Goal: Check status: Check status

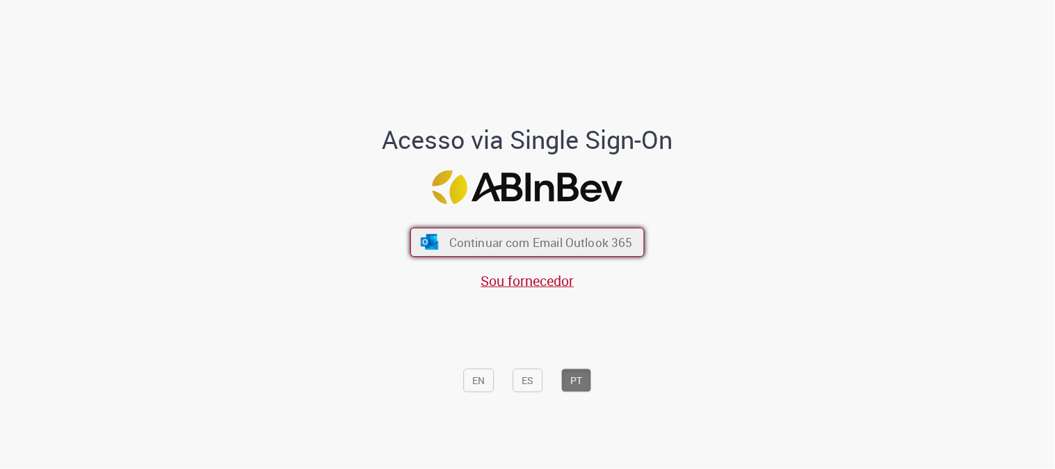
click at [585, 236] on span "Continuar com Email Outlook 365" at bounding box center [541, 242] width 184 height 16
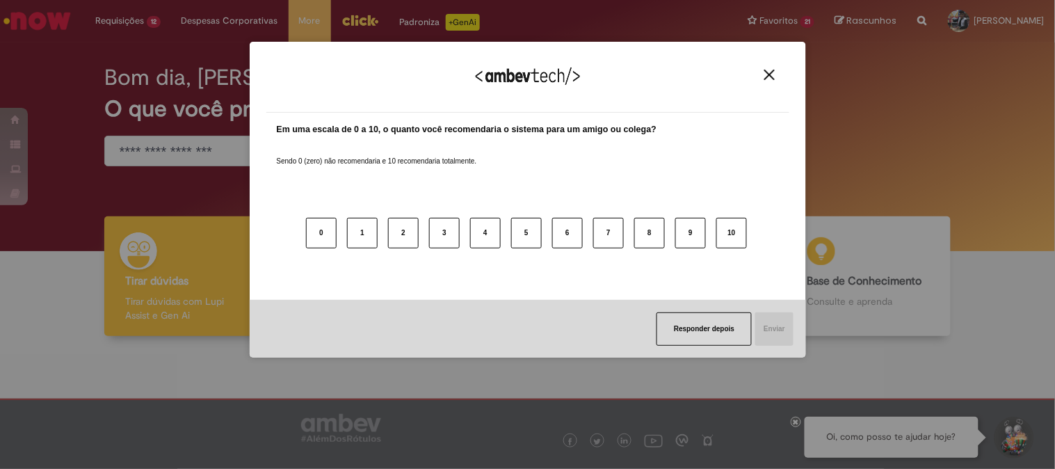
click at [769, 72] on img "Close" at bounding box center [769, 75] width 10 height 10
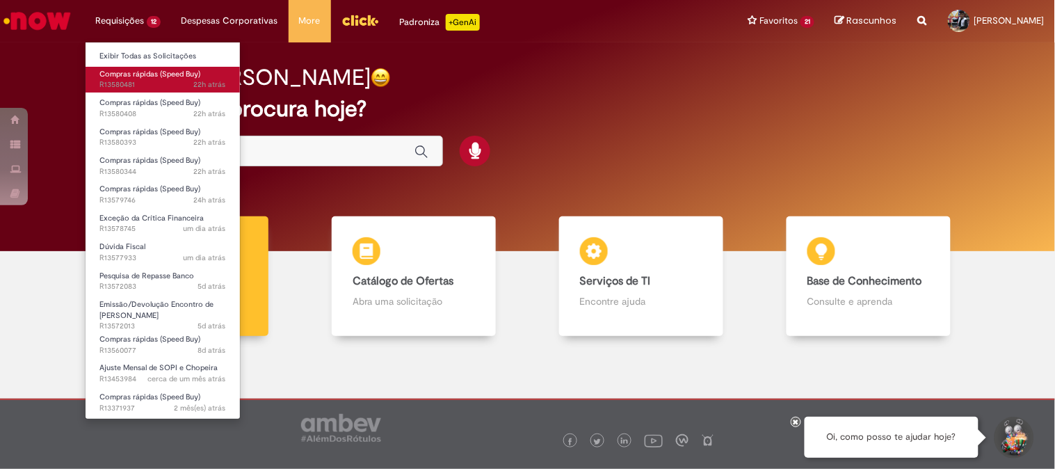
click at [147, 82] on span "22h atrás 22 horas atrás R13580481" at bounding box center [162, 84] width 127 height 11
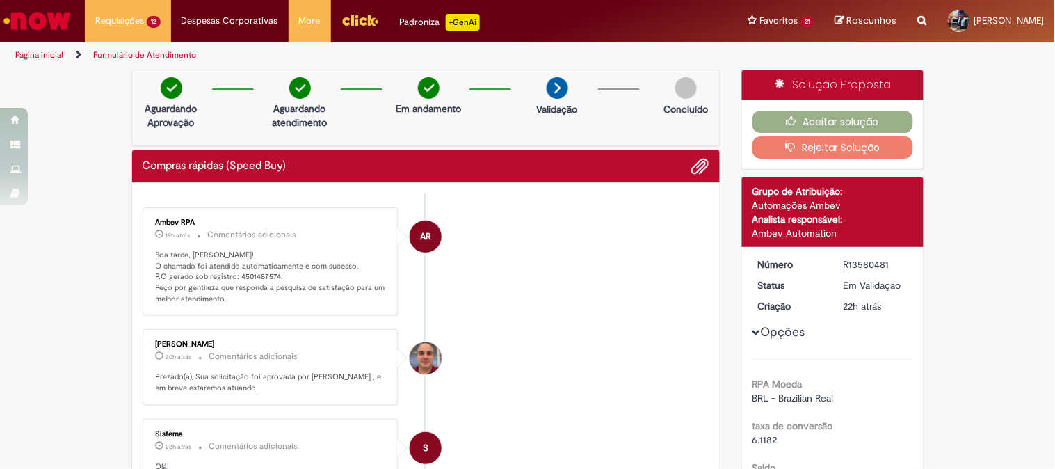
click at [612, 225] on li "AR Ambev RPA 19h atrás 19 horas atrás Comentários adicionais Boa tarde, [PERSON…" at bounding box center [426, 261] width 567 height 108
click at [252, 270] on p "Boa tarde, [PERSON_NAME]! O chamado foi atendido automaticamente e com sucesso.…" at bounding box center [272, 277] width 232 height 55
click at [255, 274] on p "Boa tarde, [PERSON_NAME]! O chamado foi atendido automaticamente e com sucesso.…" at bounding box center [272, 277] width 232 height 55
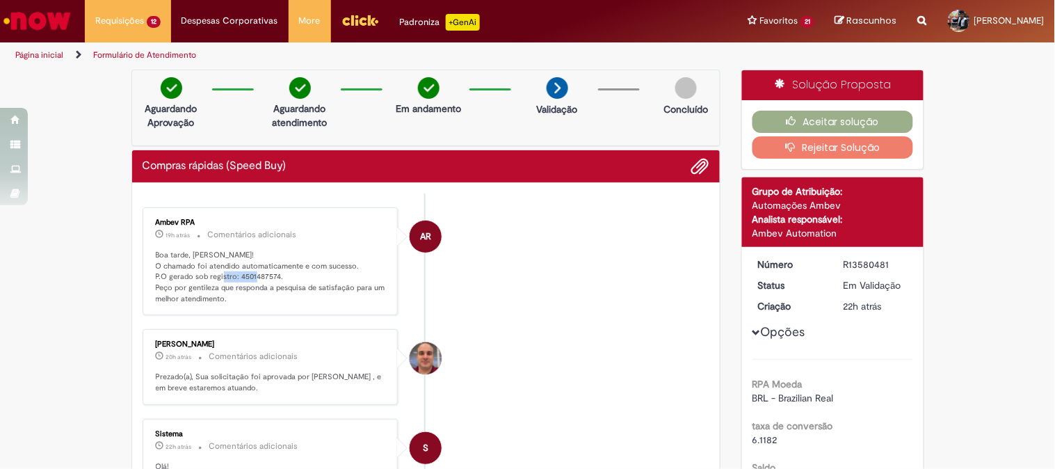
copy p "4501487574"
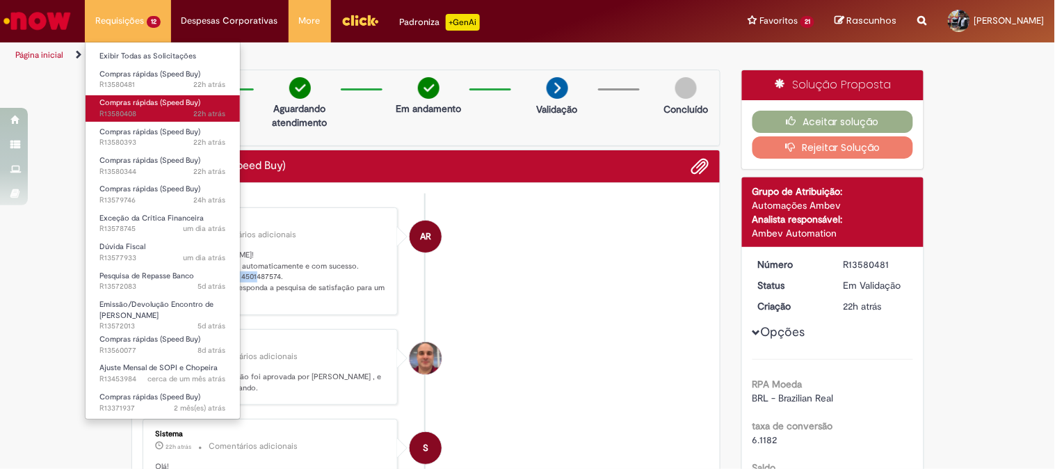
click at [156, 105] on span "Compras rápidas (Speed Buy)" at bounding box center [149, 102] width 101 height 10
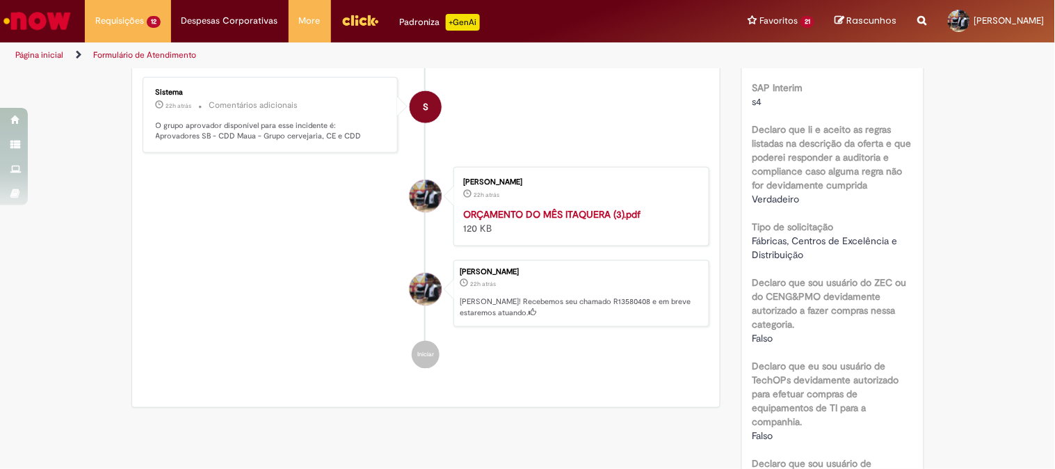
scroll to position [154, 0]
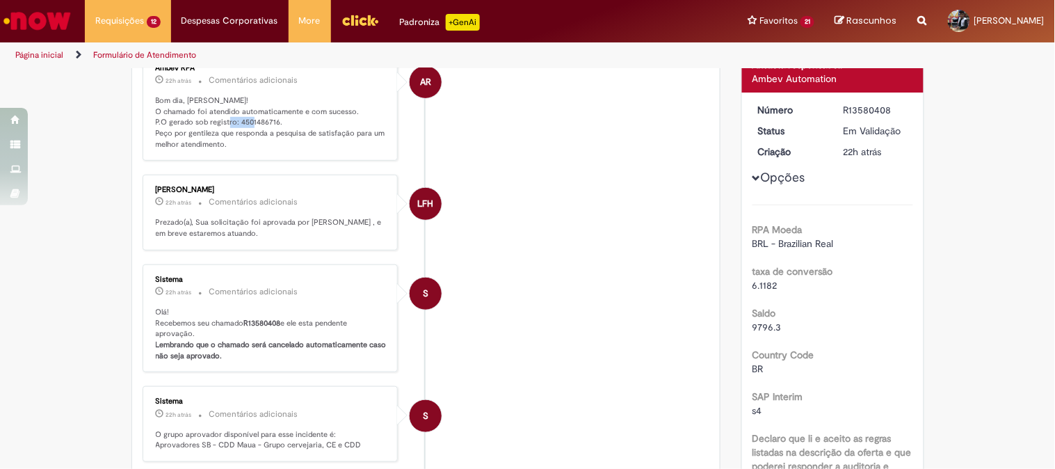
drag, startPoint x: 268, startPoint y: 121, endPoint x: 238, endPoint y: 122, distance: 30.6
click at [238, 122] on p "Bom dia, [PERSON_NAME]! O chamado foi atendido automaticamente e com sucesso. P…" at bounding box center [272, 122] width 232 height 55
drag, startPoint x: 232, startPoint y: 120, endPoint x: 270, endPoint y: 122, distance: 37.6
click at [270, 122] on p "Bom dia, [PERSON_NAME]! O chamado foi atendido automaticamente e com sucesso. P…" at bounding box center [272, 122] width 232 height 55
copy p "4501486716"
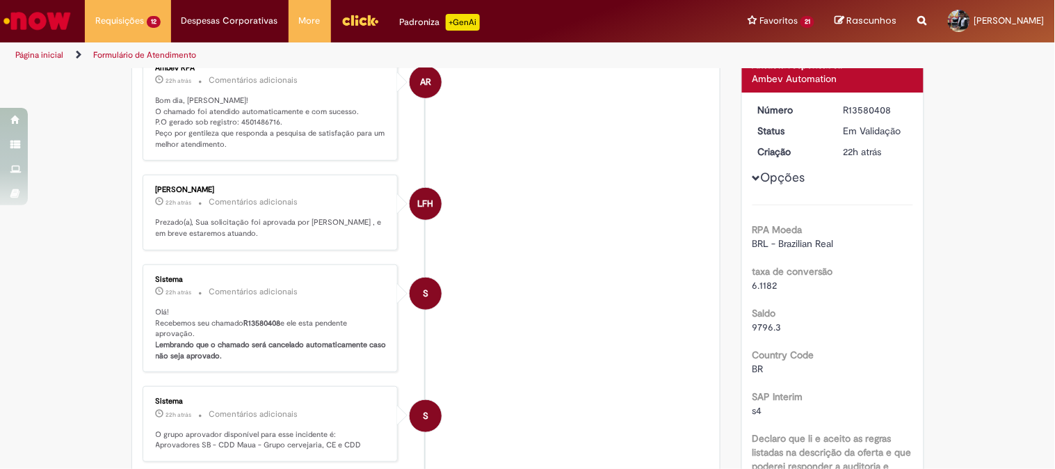
click at [613, 216] on li "LFH [PERSON_NAME] 22h atrás 22 horas atrás Comentários adicionais Prezado(a), S…" at bounding box center [426, 212] width 567 height 76
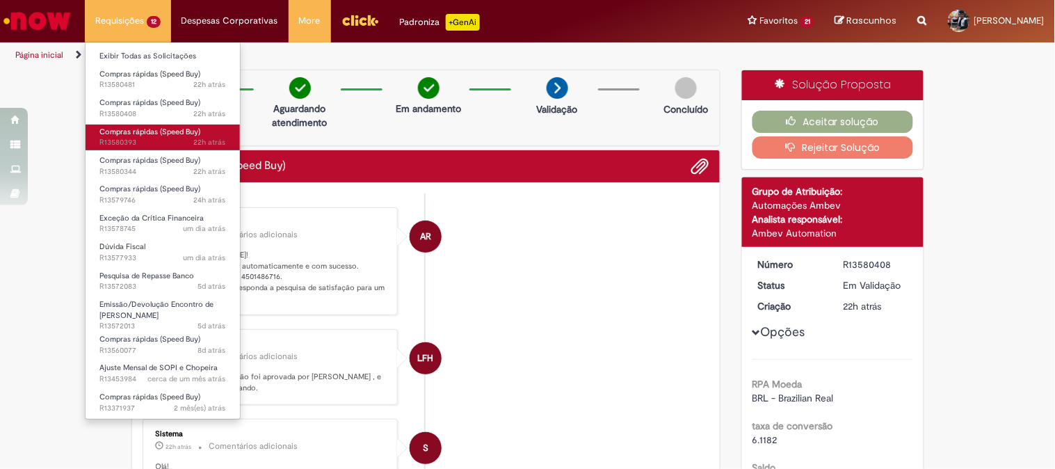
click at [143, 131] on span "Compras rápidas (Speed Buy)" at bounding box center [149, 132] width 101 height 10
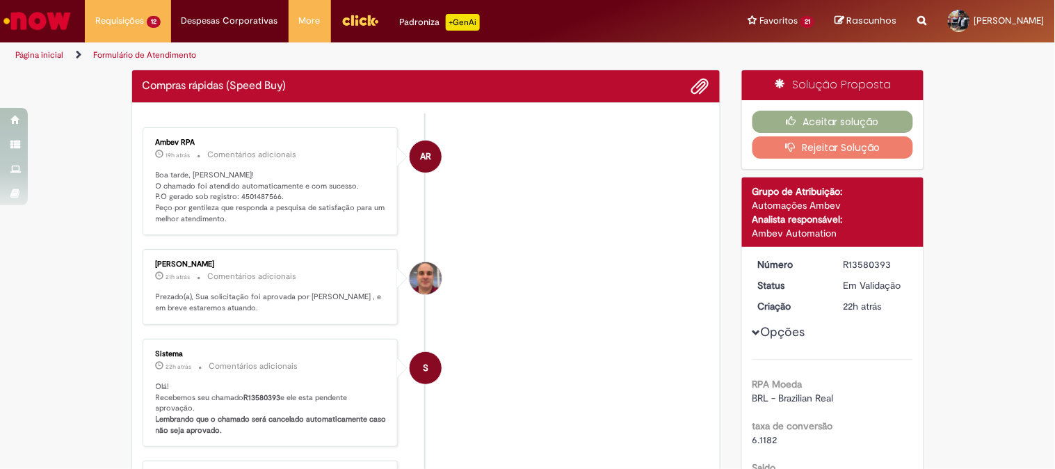
click at [491, 236] on li "AR Ambev RPA 19h atrás 19 horas atrás Comentários adicionais Boa tarde, [PERSON…" at bounding box center [426, 181] width 567 height 108
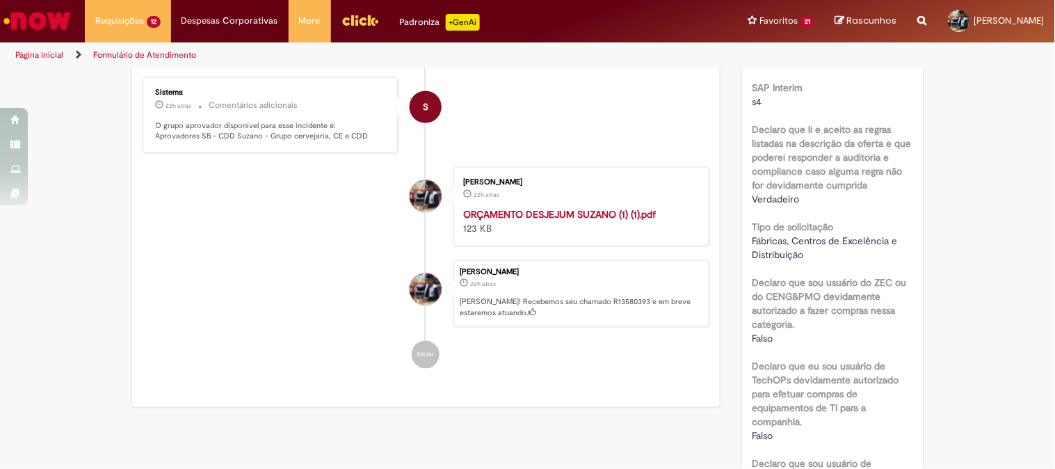
scroll to position [154, 0]
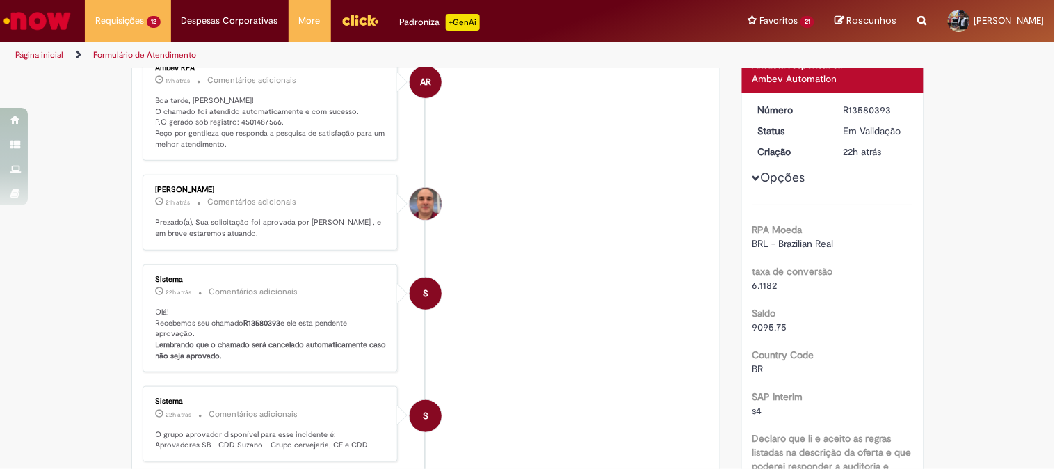
click at [262, 119] on p "Boa tarde, [PERSON_NAME]! O chamado foi atendido automaticamente e com sucesso.…" at bounding box center [272, 122] width 232 height 55
copy p "4501487566"
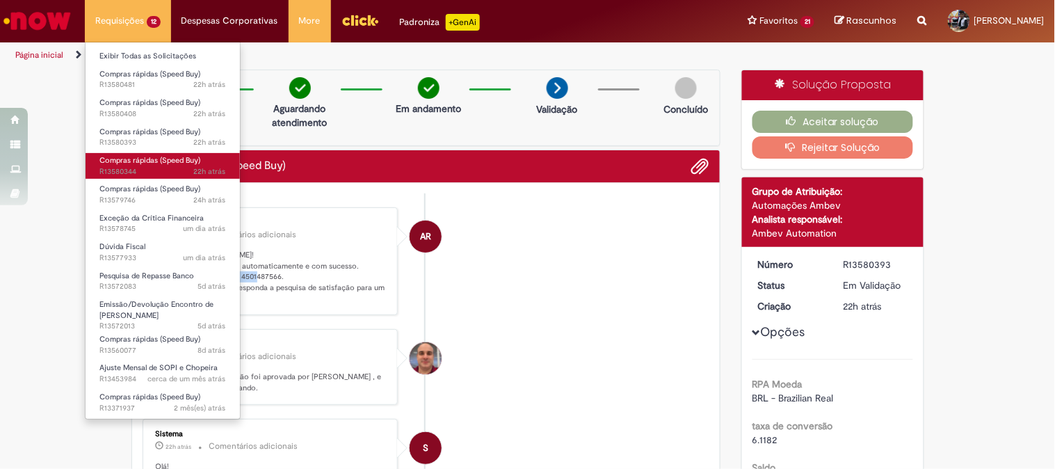
click at [156, 163] on span "Compras rápidas (Speed Buy)" at bounding box center [149, 160] width 101 height 10
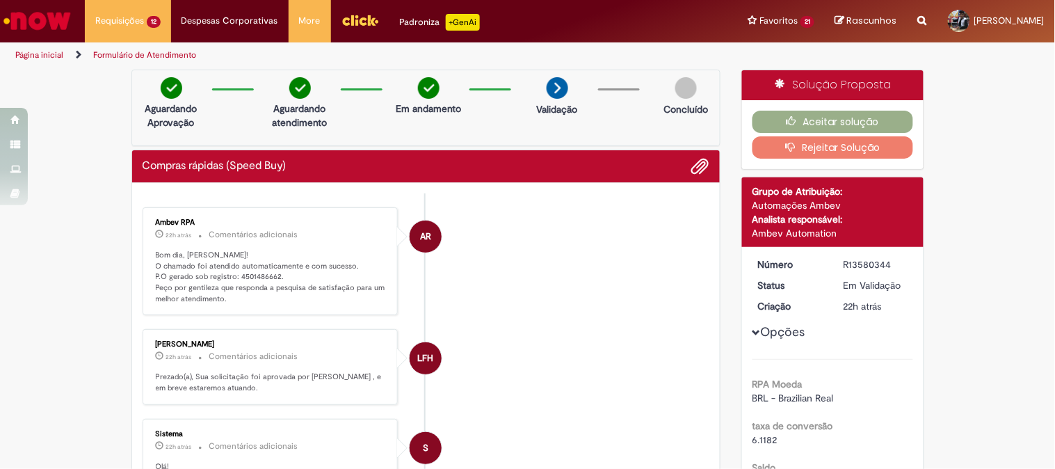
click at [254, 273] on p "Bom dia, [PERSON_NAME]! O chamado foi atendido automaticamente e com sucesso. P…" at bounding box center [272, 277] width 232 height 55
copy p "4501486662"
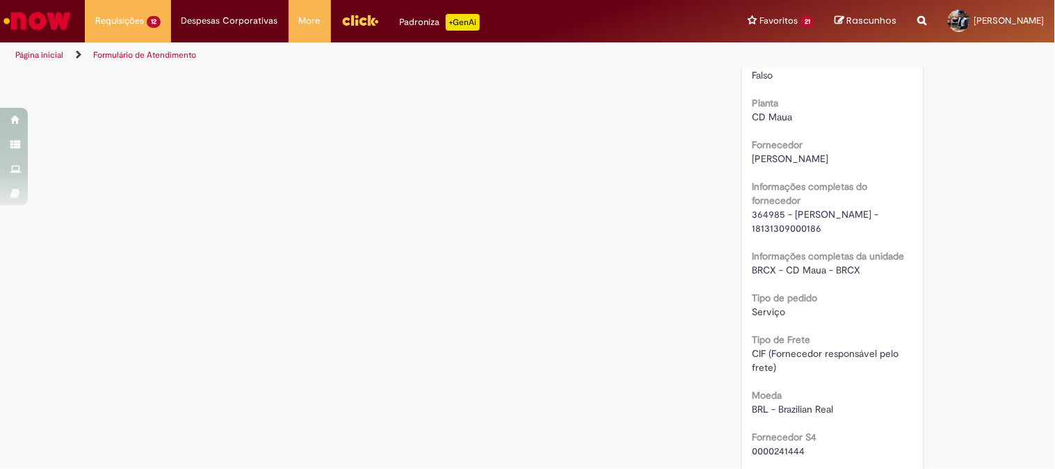
scroll to position [1081, 0]
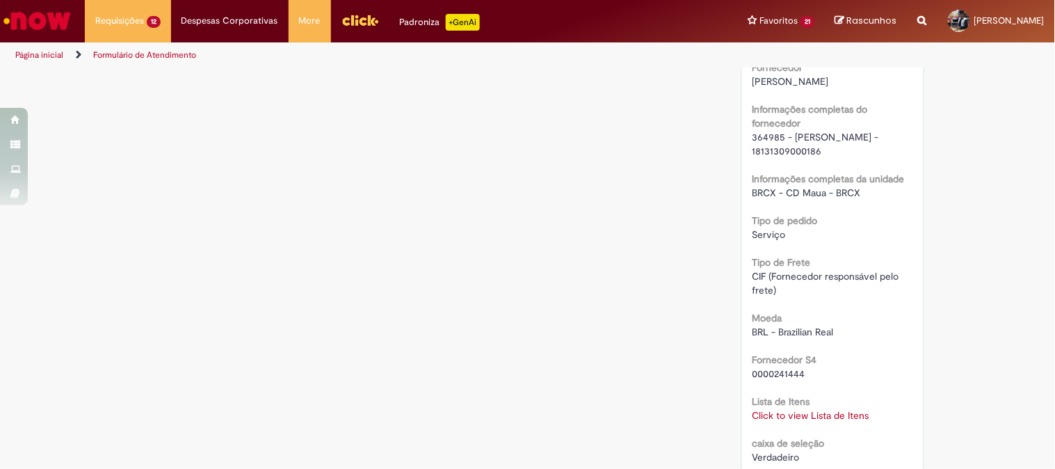
click at [530, 222] on div "Verificar Código de Barras Aguardando Aprovação Aguardando atendimento Em andam…" at bounding box center [527, 79] width 813 height 2183
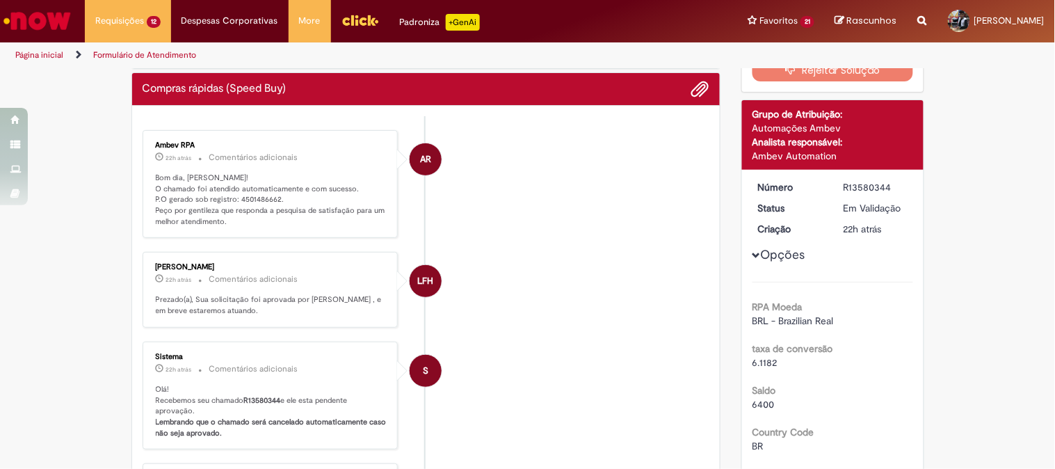
scroll to position [0, 0]
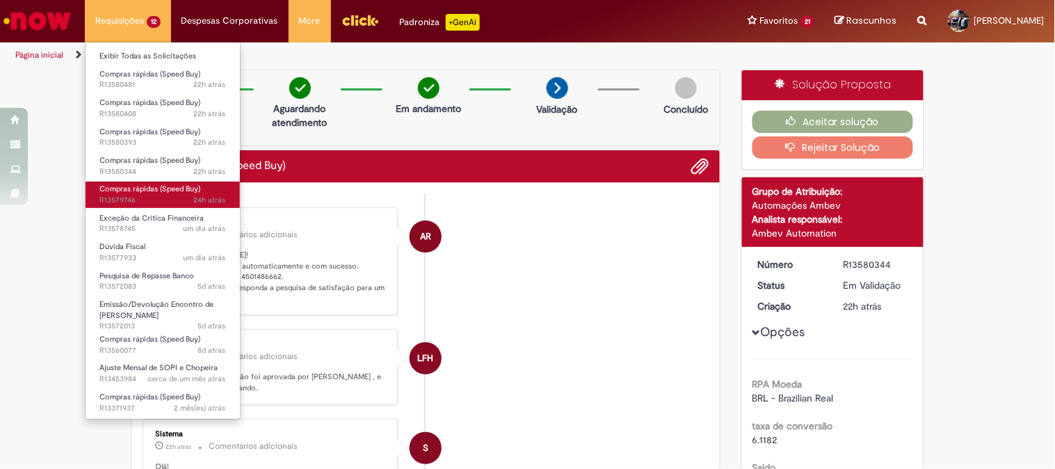
click at [162, 190] on span "Compras rápidas (Speed Buy)" at bounding box center [149, 189] width 101 height 10
click at [162, 189] on span "Compras rápidas (Speed Buy)" at bounding box center [149, 189] width 101 height 10
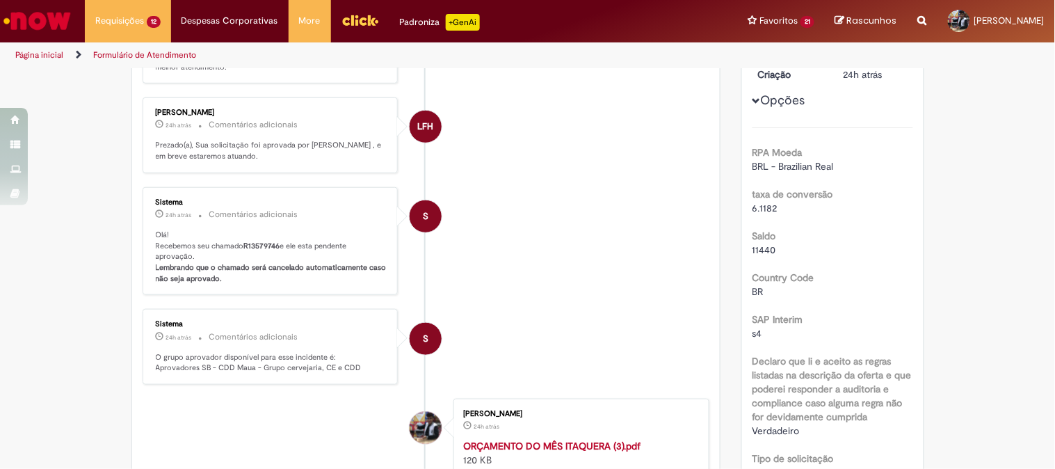
scroll to position [77, 0]
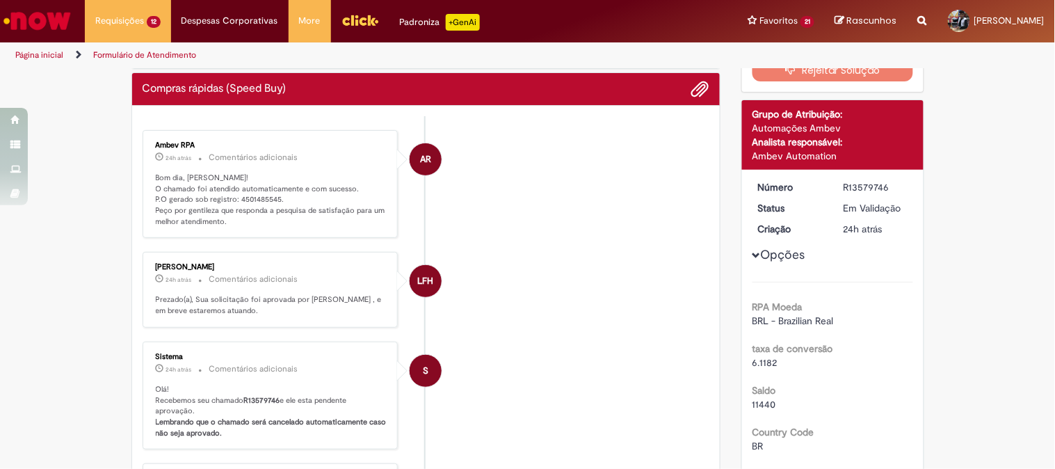
click at [254, 198] on p "Bom dia, [PERSON_NAME]! O chamado foi atendido automaticamente e com sucesso. P…" at bounding box center [272, 199] width 232 height 55
copy p "4501485545"
click at [490, 268] on li "LFH [PERSON_NAME] 24h atrás 24 horas atrás Comentários adicionais Prezado(a), S…" at bounding box center [426, 290] width 567 height 76
